Goal: Check status: Check status

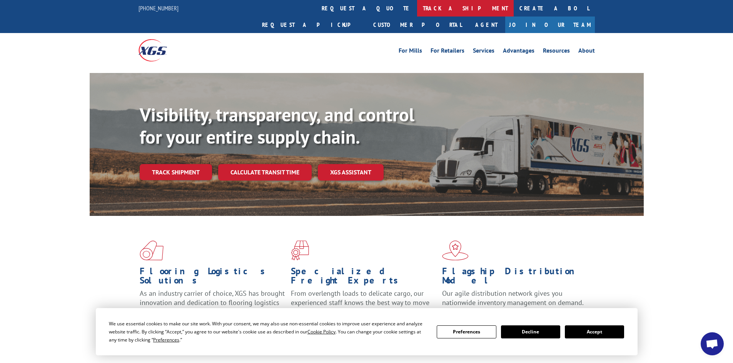
click at [417, 4] on link "track a shipment" at bounding box center [465, 8] width 97 height 17
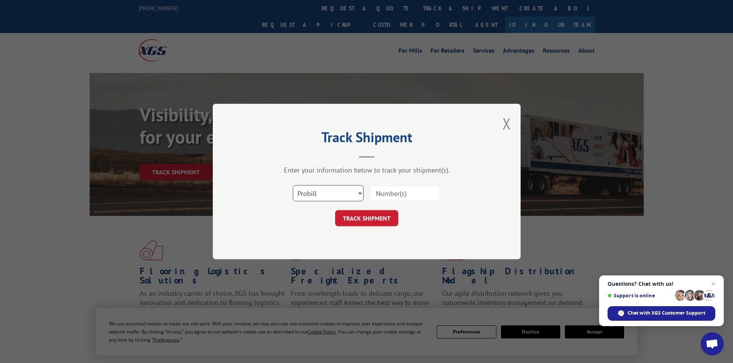
click at [309, 195] on select "Select category... Probill BOL PO" at bounding box center [328, 193] width 71 height 16
select select "bol"
click at [293, 185] on select "Select category... Probill BOL PO" at bounding box center [328, 193] width 71 height 16
paste input "5620356"
click at [377, 196] on input "5620356" at bounding box center [404, 193] width 71 height 16
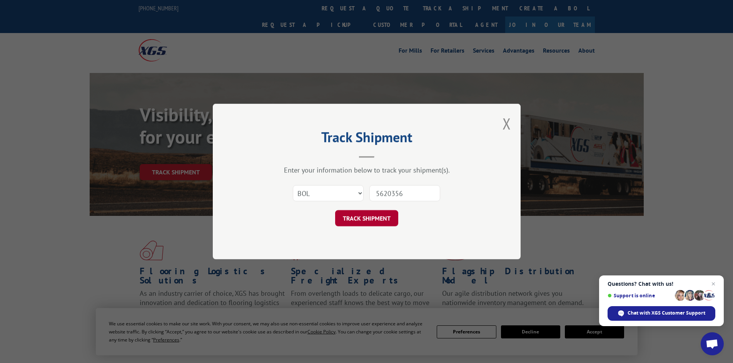
type input "5620356"
click at [371, 221] on button "TRACK SHIPMENT" at bounding box center [366, 218] width 63 height 16
